Goal: Task Accomplishment & Management: Manage account settings

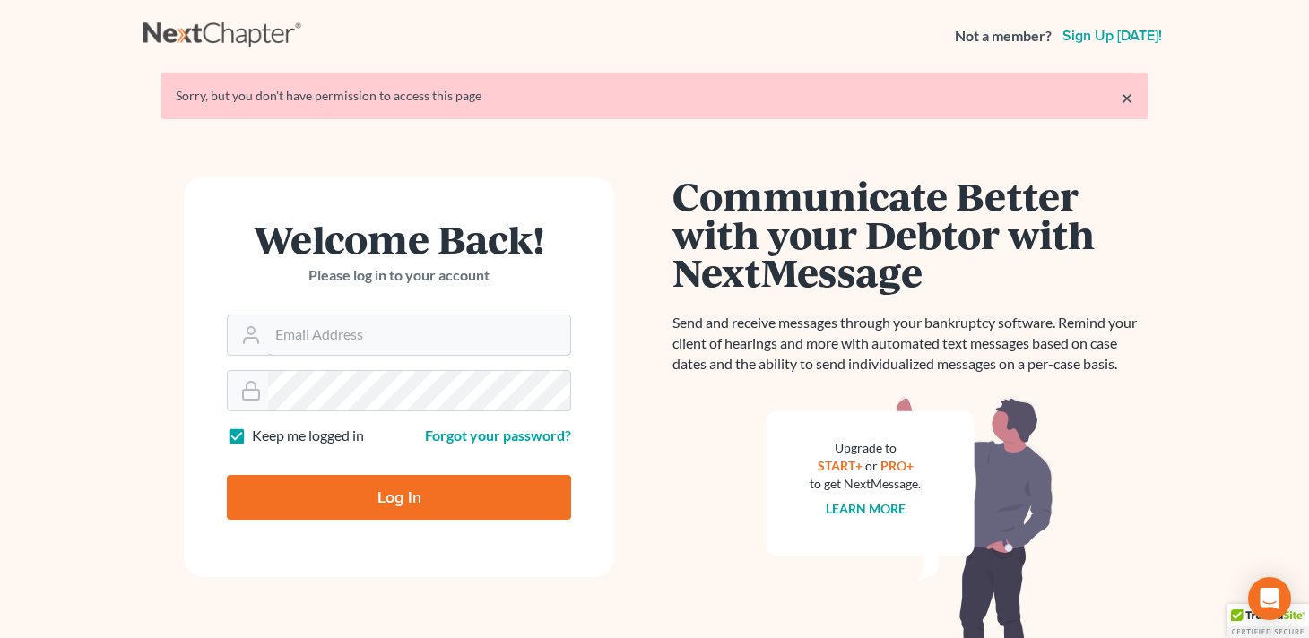
type input "[EMAIL_ADDRESS][DOMAIN_NAME]"
click at [394, 503] on input "Log In" at bounding box center [399, 497] width 344 height 45
type input "Thinking..."
